Goal: Task Accomplishment & Management: Use online tool/utility

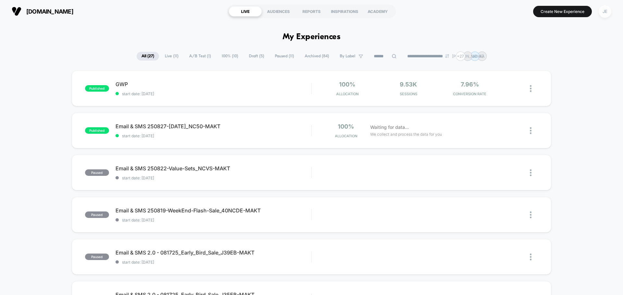
click at [605, 15] on div "JE" at bounding box center [604, 11] width 13 height 13
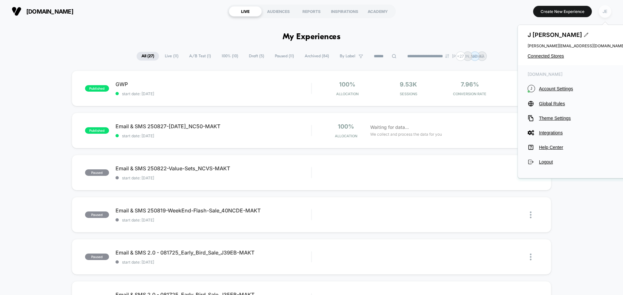
click at [606, 11] on div "JE" at bounding box center [604, 11] width 13 height 13
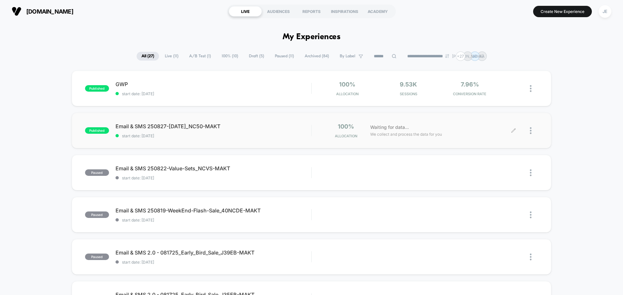
click at [490, 131] on div "Waiting for data... We collect and process the data for you" at bounding box center [440, 130] width 147 height 15
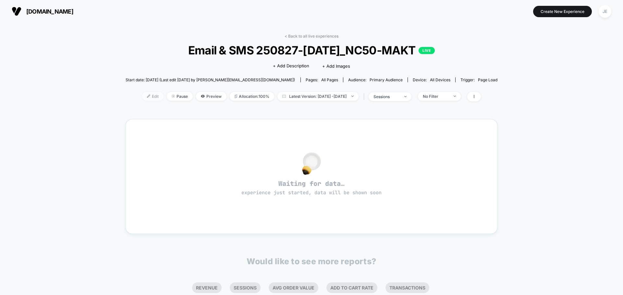
click at [142, 95] on span "Edit" at bounding box center [152, 96] width 21 height 9
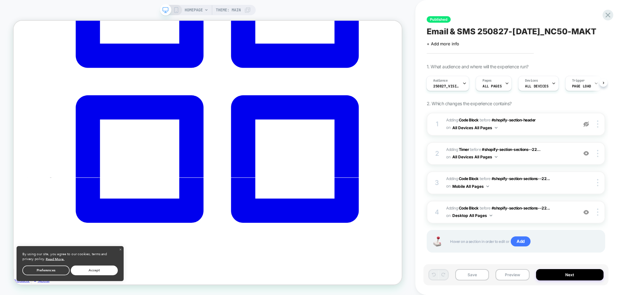
scroll to position [0, 1]
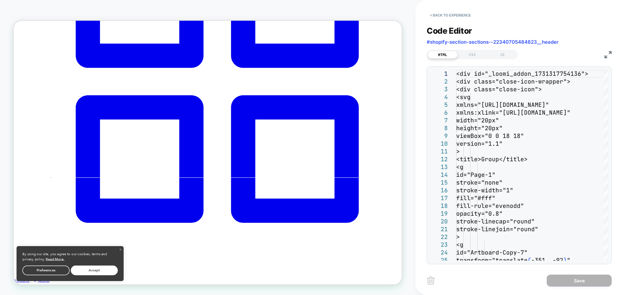
click at [607, 54] on img at bounding box center [607, 54] width 7 height 7
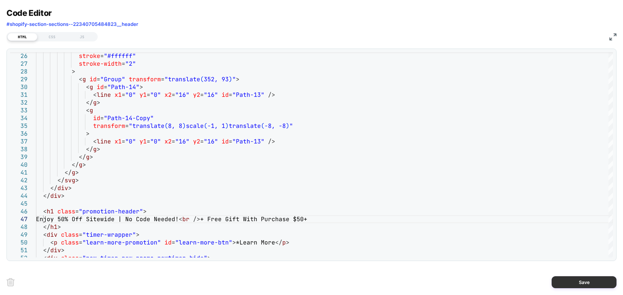
type textarea "**********"
click at [563, 279] on button "Save" at bounding box center [583, 283] width 65 height 12
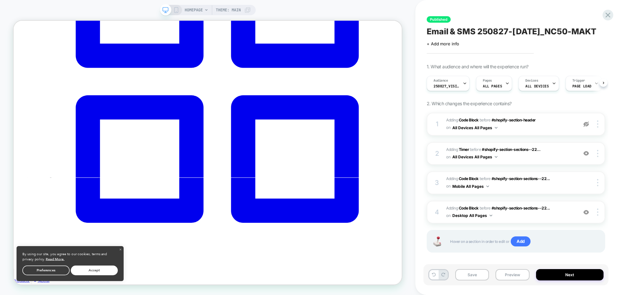
scroll to position [0, 0]
click at [607, 15] on icon at bounding box center [607, 15] width 5 height 5
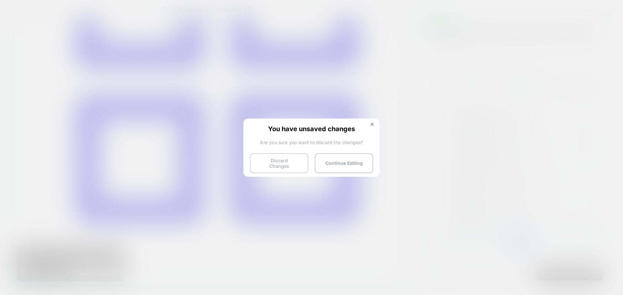
click at [0, 0] on button "Discard Changes" at bounding box center [0, 0] width 0 height 0
